Goal: Task Accomplishment & Management: Complete application form

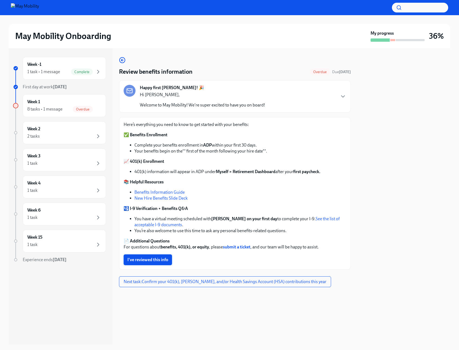
click at [166, 259] on span "I've reviewed this info" at bounding box center [147, 259] width 41 height 5
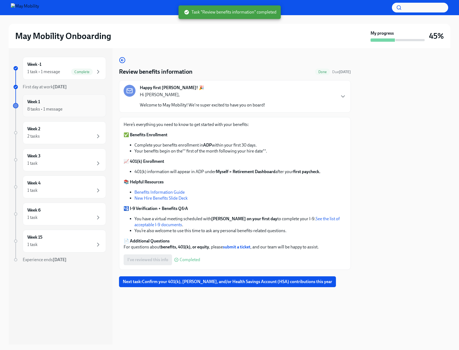
click at [106, 101] on div "Week 1 8 tasks • 1 message" at bounding box center [64, 105] width 83 height 23
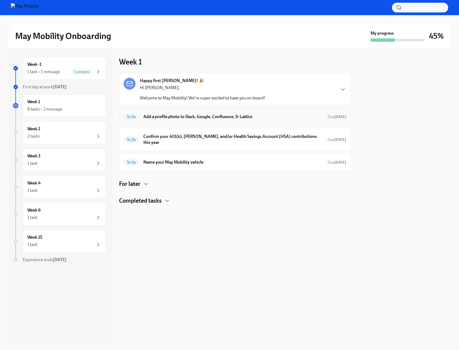
click at [209, 118] on h6 "Add a profile photo to Slack, Google, Confluence, & Lattice" at bounding box center [233, 117] width 180 height 6
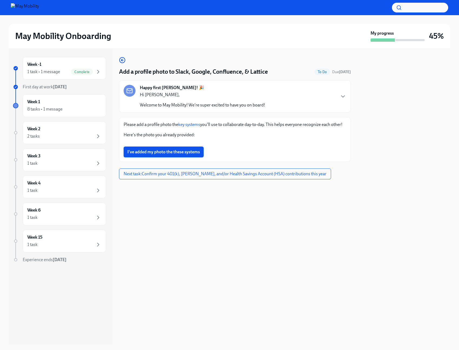
click at [184, 155] on span "I've added my photo the these systems" at bounding box center [163, 151] width 73 height 5
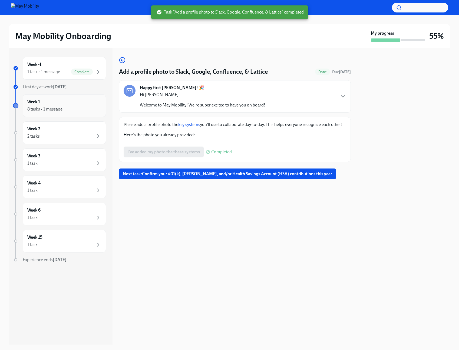
click at [74, 107] on div "8 tasks • 1 message" at bounding box center [64, 109] width 74 height 6
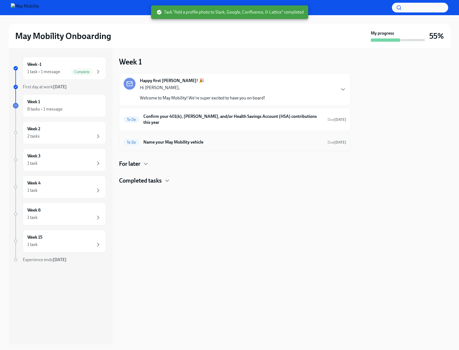
click at [186, 139] on h6 "Name your May Mobility vehicle" at bounding box center [233, 142] width 180 height 6
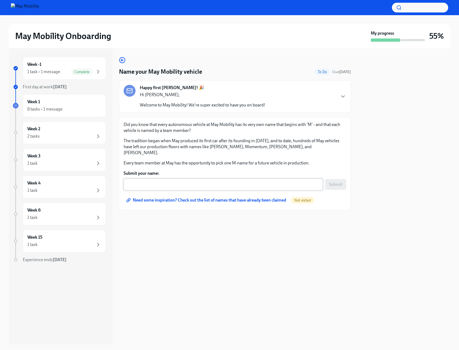
click at [166, 181] on textarea "Submit your name:" at bounding box center [223, 184] width 193 height 6
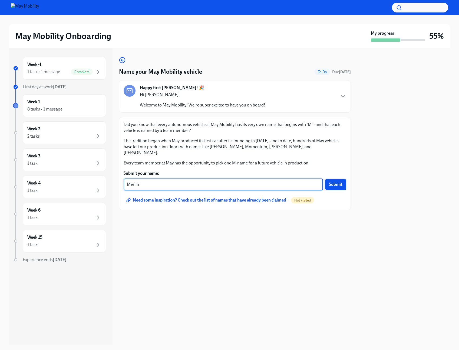
type textarea "Merlin"
click at [333, 182] on span "Submit" at bounding box center [336, 184] width 14 height 5
click at [240, 197] on span "Need some inspiration? Check out the list of names that have already been claim…" at bounding box center [206, 199] width 159 height 5
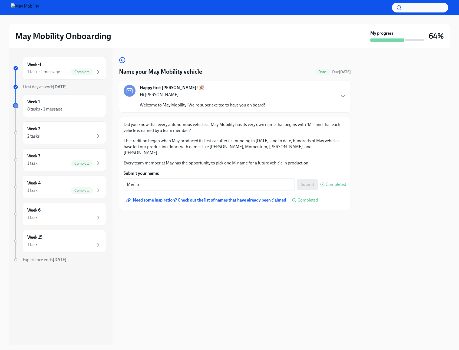
click at [198, 197] on span "Need some inspiration? Check out the list of names that have already been claim…" at bounding box center [206, 199] width 159 height 5
